Goal: Information Seeking & Learning: Learn about a topic

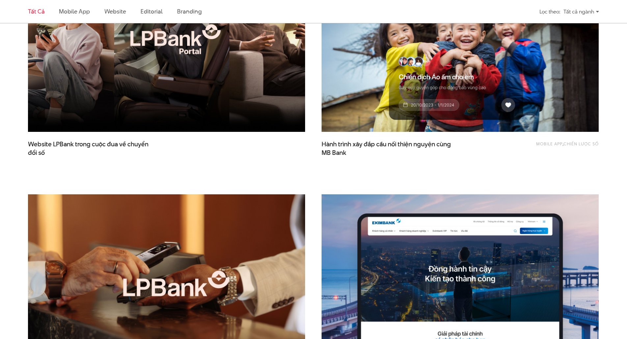
scroll to position [230, 0]
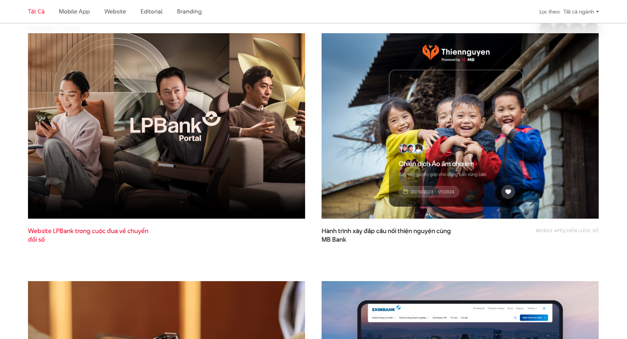
click at [118, 232] on span "Website LPBank trong cuộc đua về chuyển đổi số" at bounding box center [94, 235] width 132 height 16
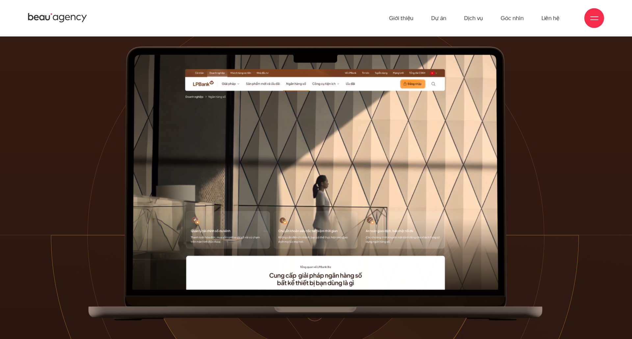
drag, startPoint x: 629, startPoint y: 321, endPoint x: 631, endPoint y: -40, distance: 360.5
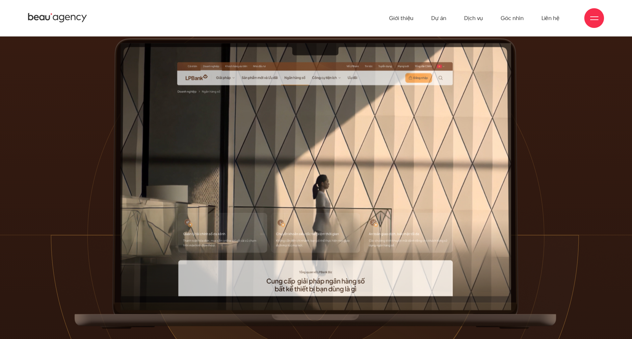
click at [593, 87] on img at bounding box center [316, 298] width 632 height 597
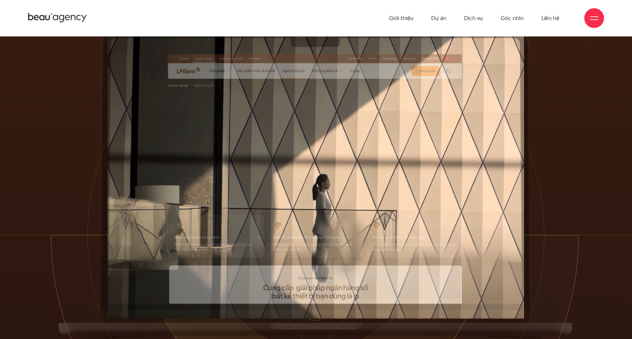
click at [555, 93] on div at bounding box center [315, 182] width 517 height 317
